Goal: Transaction & Acquisition: Purchase product/service

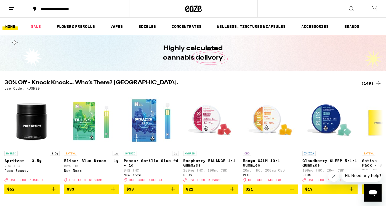
click at [373, 82] on div "(149)" at bounding box center [371, 83] width 20 height 7
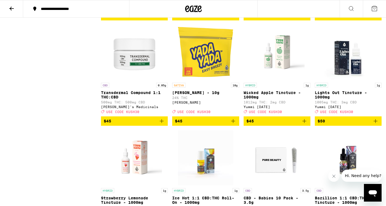
scroll to position [3451, 0]
